Goal: Navigation & Orientation: Find specific page/section

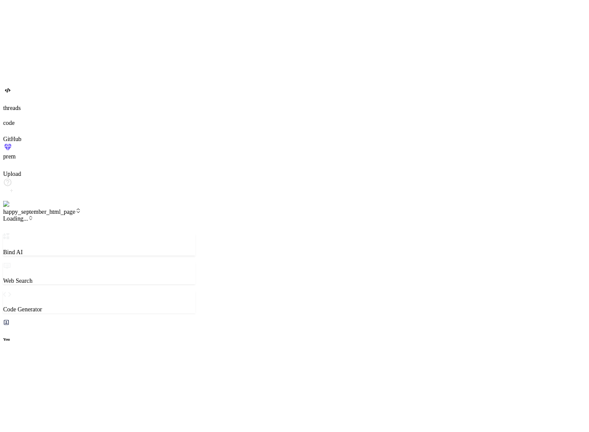
scroll to position [571, 0]
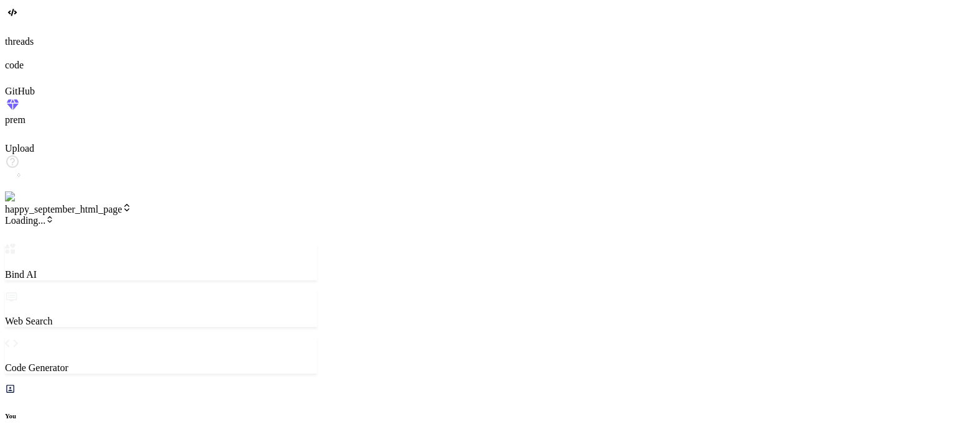
type textarea "x"
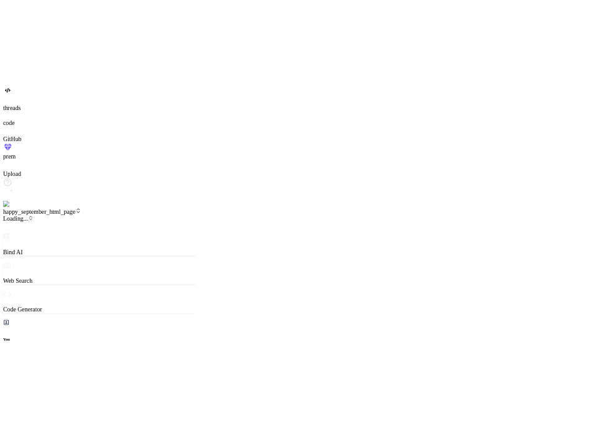
scroll to position [584, 0]
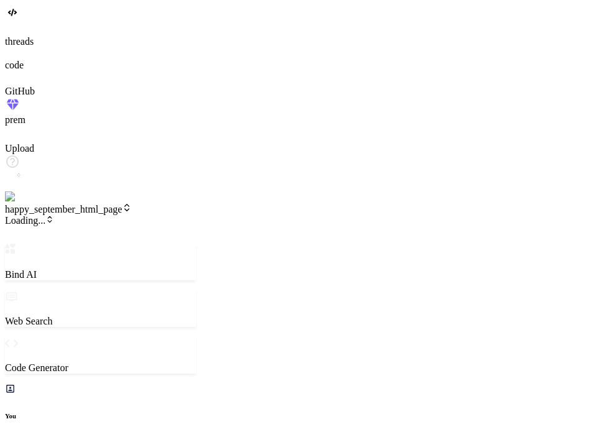
click at [54, 215] on span "Loading..." at bounding box center [29, 220] width 49 height 11
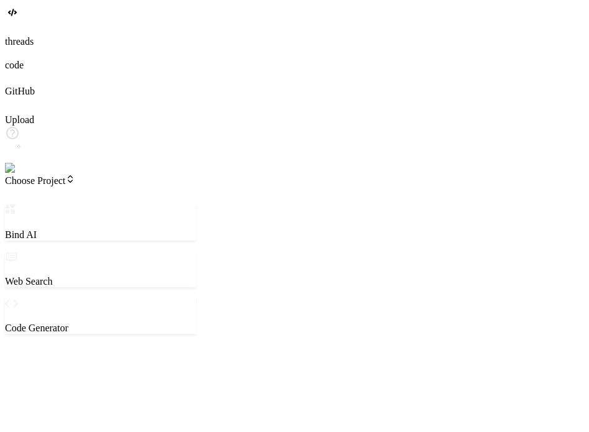
type textarea "x"
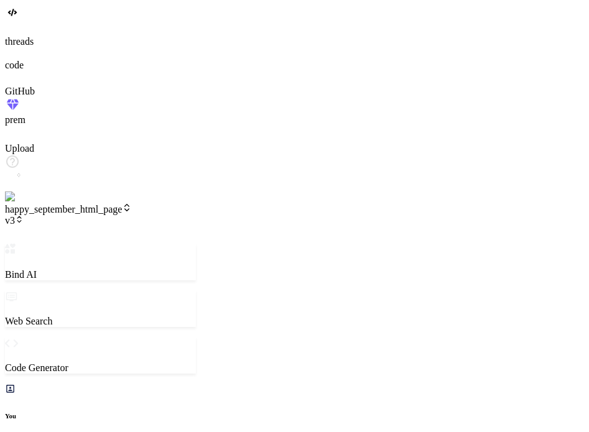
scroll to position [465, 0]
click at [24, 215] on span "v3" at bounding box center [14, 220] width 19 height 11
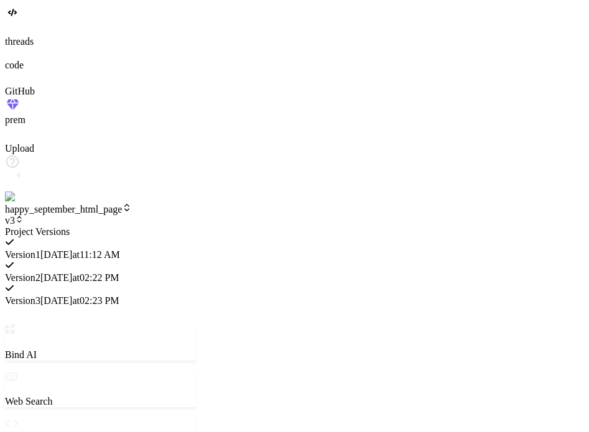
click at [127, 226] on div at bounding box center [100, 226] width 191 height 0
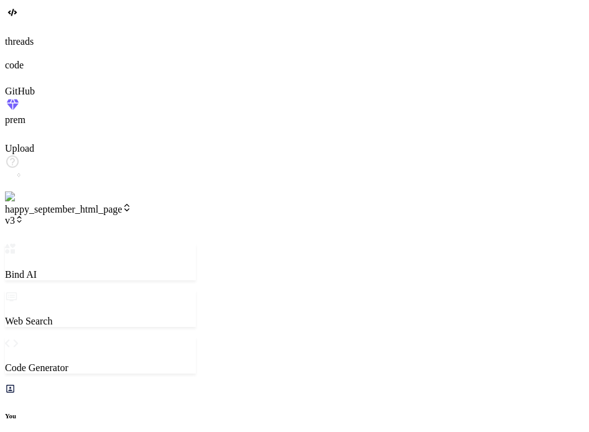
click at [127, 204] on span "happy_september_html_page" at bounding box center [68, 209] width 127 height 11
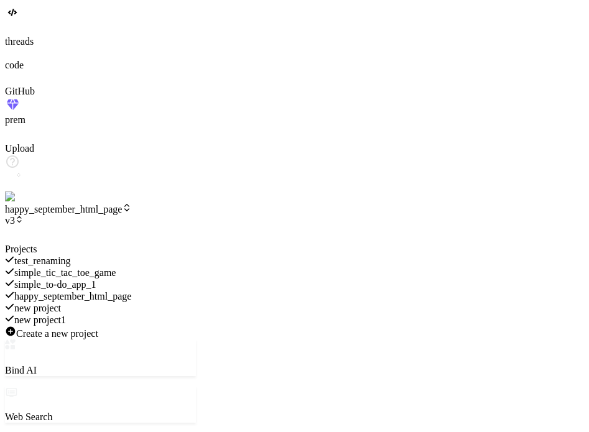
click at [126, 279] on div "simple_to-do_app_1" at bounding box center [100, 285] width 191 height 12
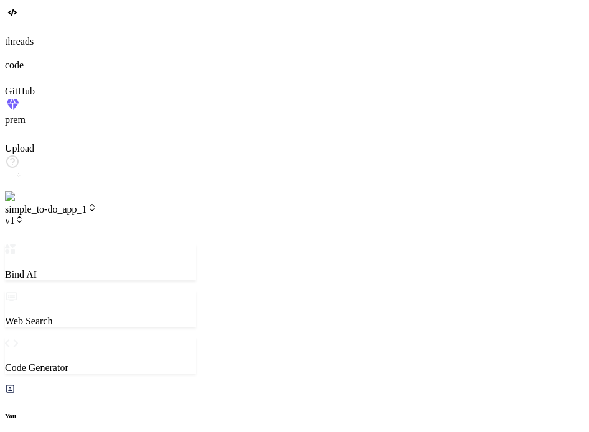
scroll to position [838, 0]
click at [24, 215] on icon at bounding box center [19, 219] width 9 height 9
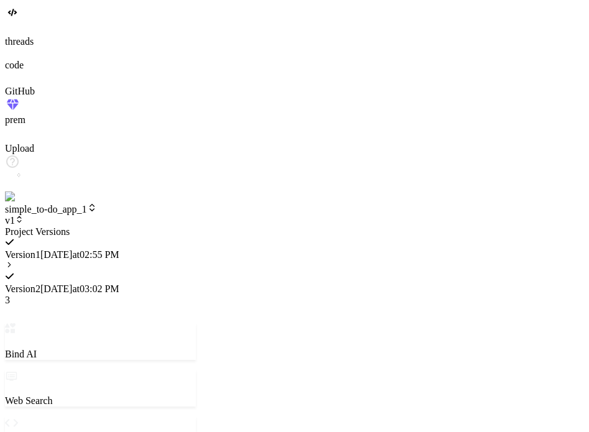
scroll to position [668, 0]
click at [14, 261] on icon at bounding box center [9, 265] width 9 height 9
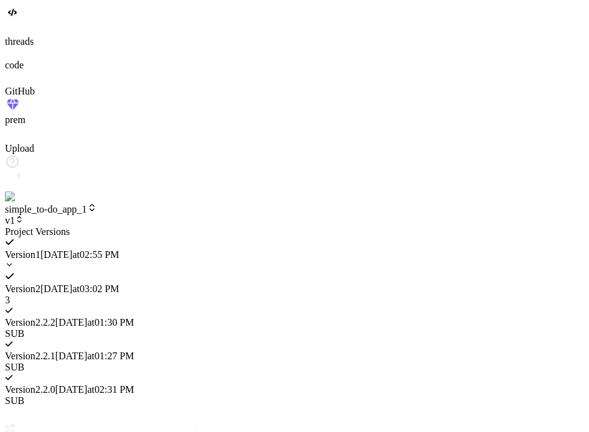
scroll to position [728, 0]
type textarea "x"
click at [14, 261] on icon at bounding box center [9, 265] width 9 height 9
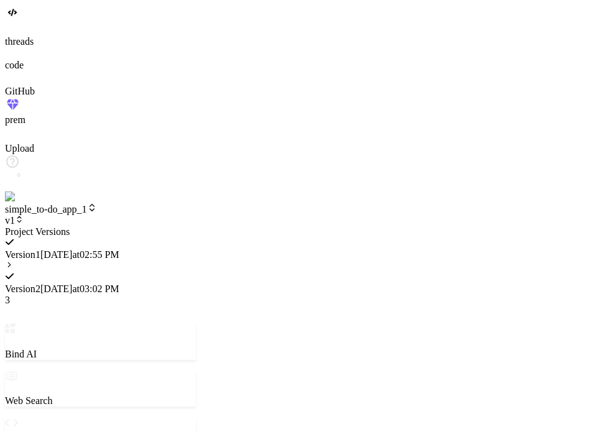
click at [14, 261] on icon at bounding box center [9, 265] width 9 height 9
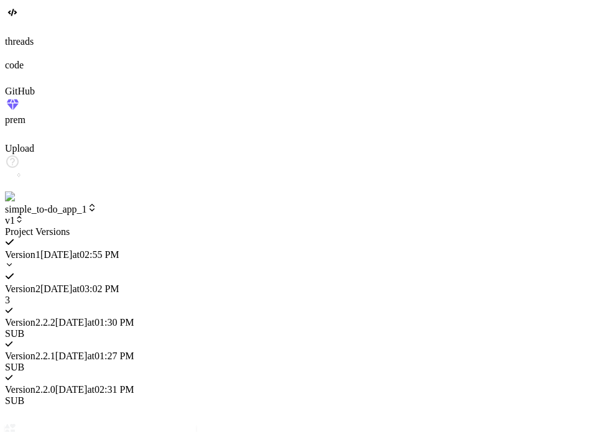
click at [14, 261] on icon at bounding box center [9, 265] width 9 height 9
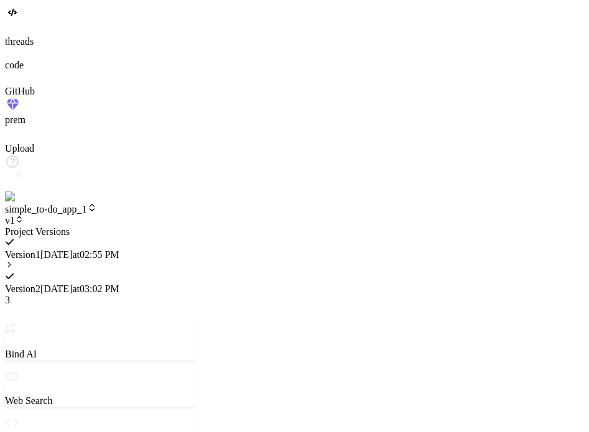
click at [14, 261] on icon at bounding box center [9, 265] width 9 height 9
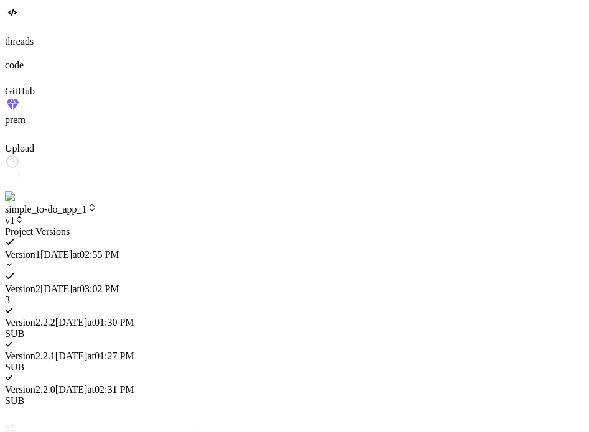
click at [14, 261] on icon at bounding box center [9, 265] width 9 height 9
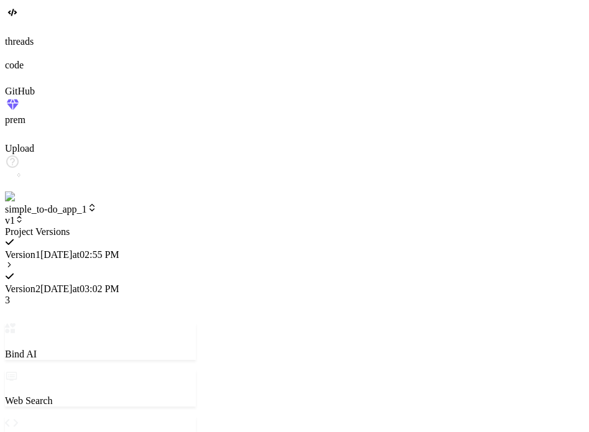
click at [14, 261] on icon at bounding box center [9, 265] width 9 height 9
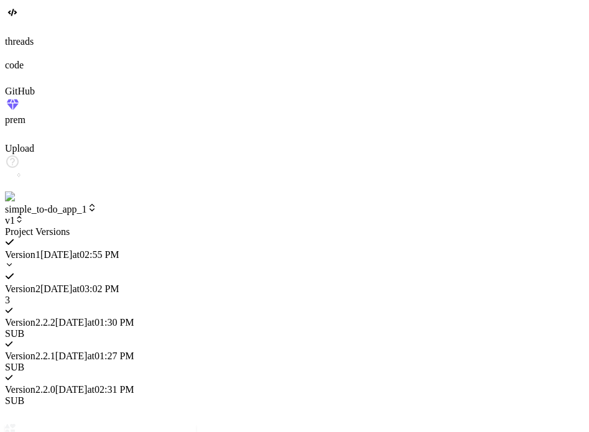
click at [14, 261] on icon at bounding box center [9, 265] width 9 height 9
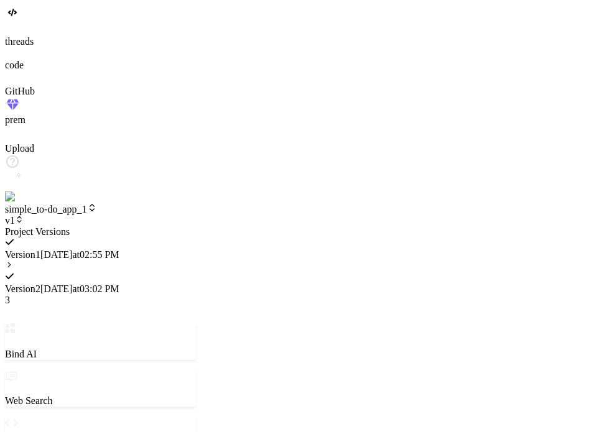
click at [157, 226] on div at bounding box center [100, 226] width 191 height 0
